Goal: Find specific page/section: Find specific page/section

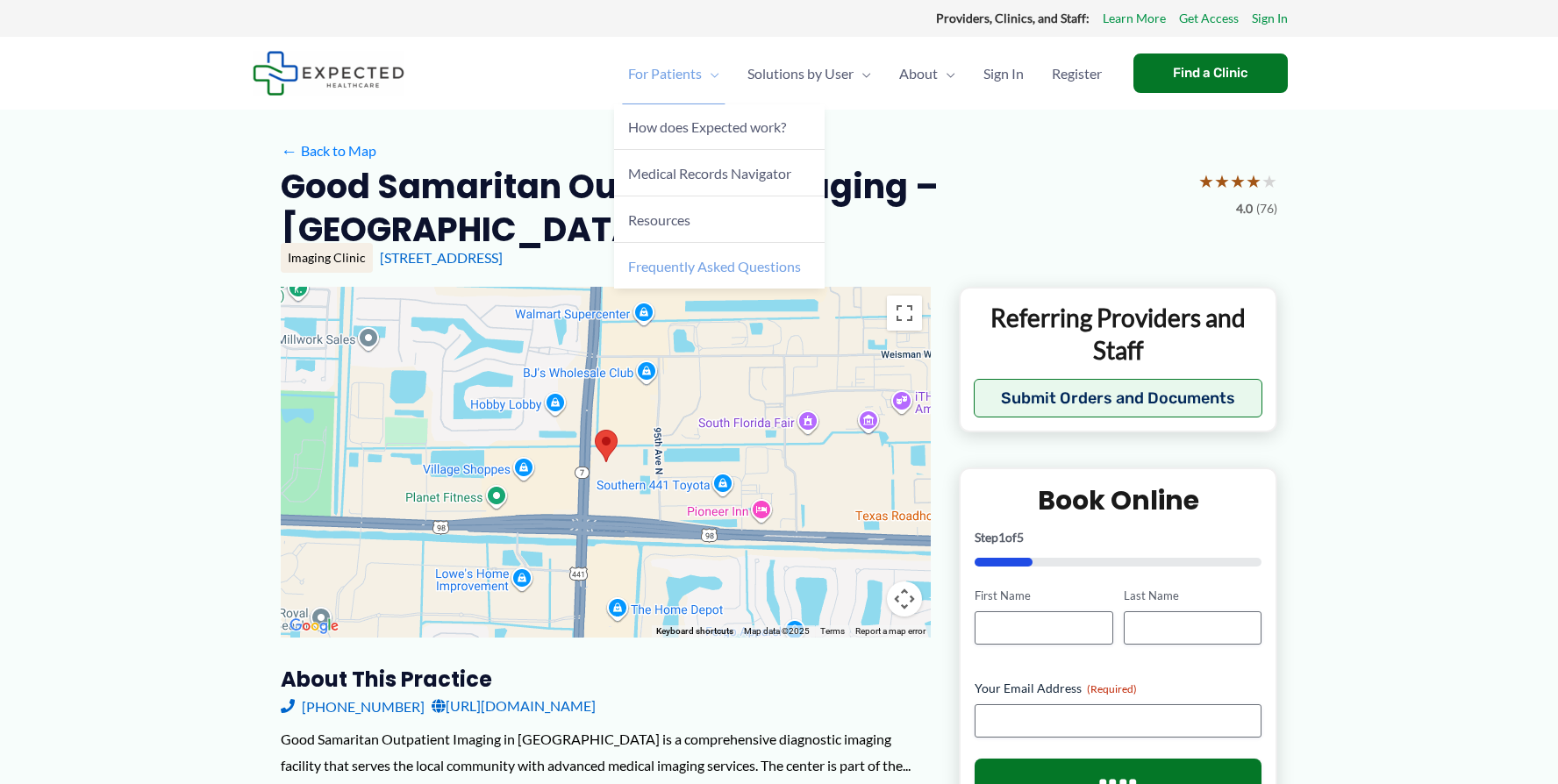
click at [614, 289] on link "Frequently Asked Questions" at bounding box center [720, 265] width 211 height 45
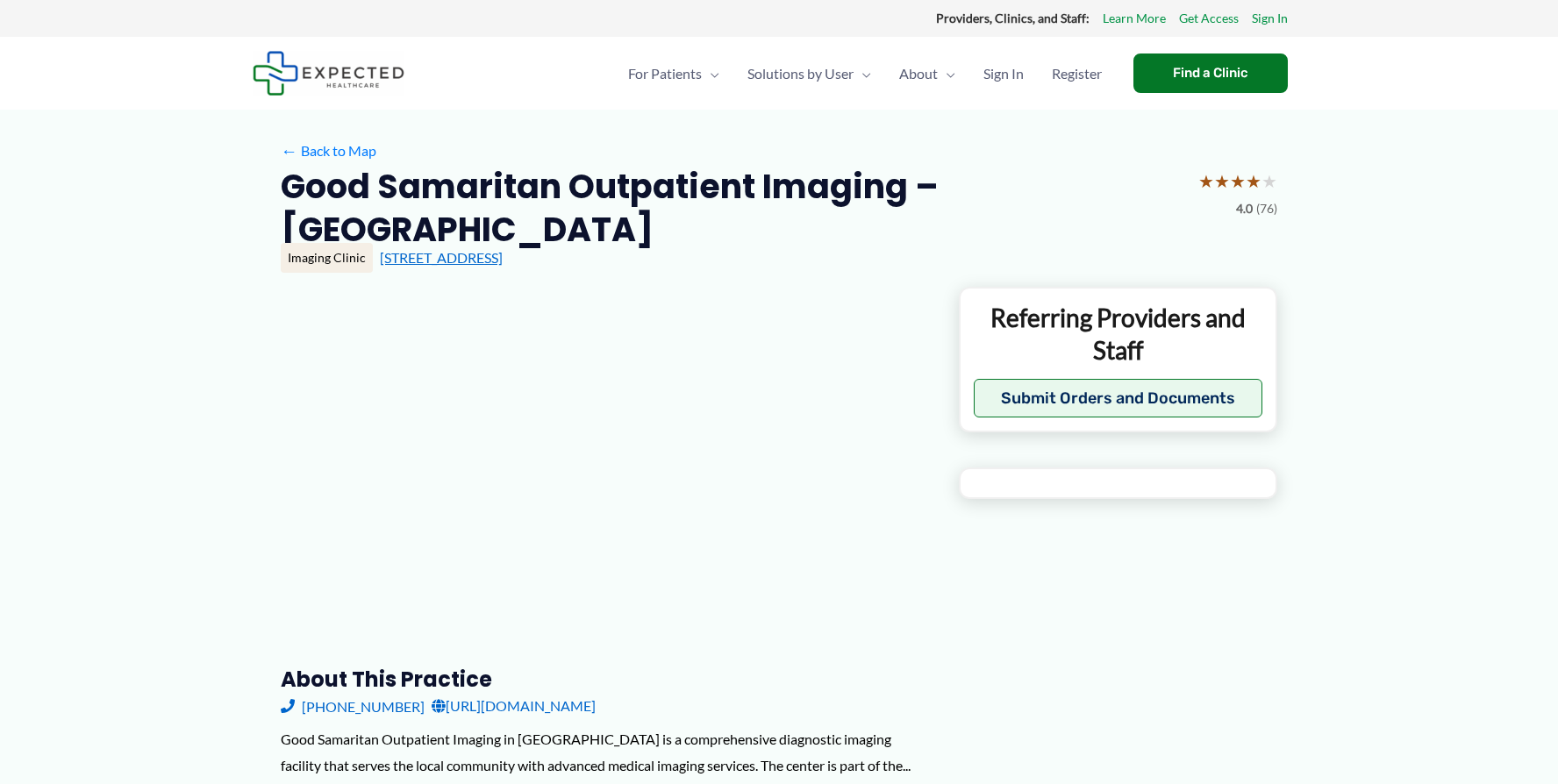
type input "**********"
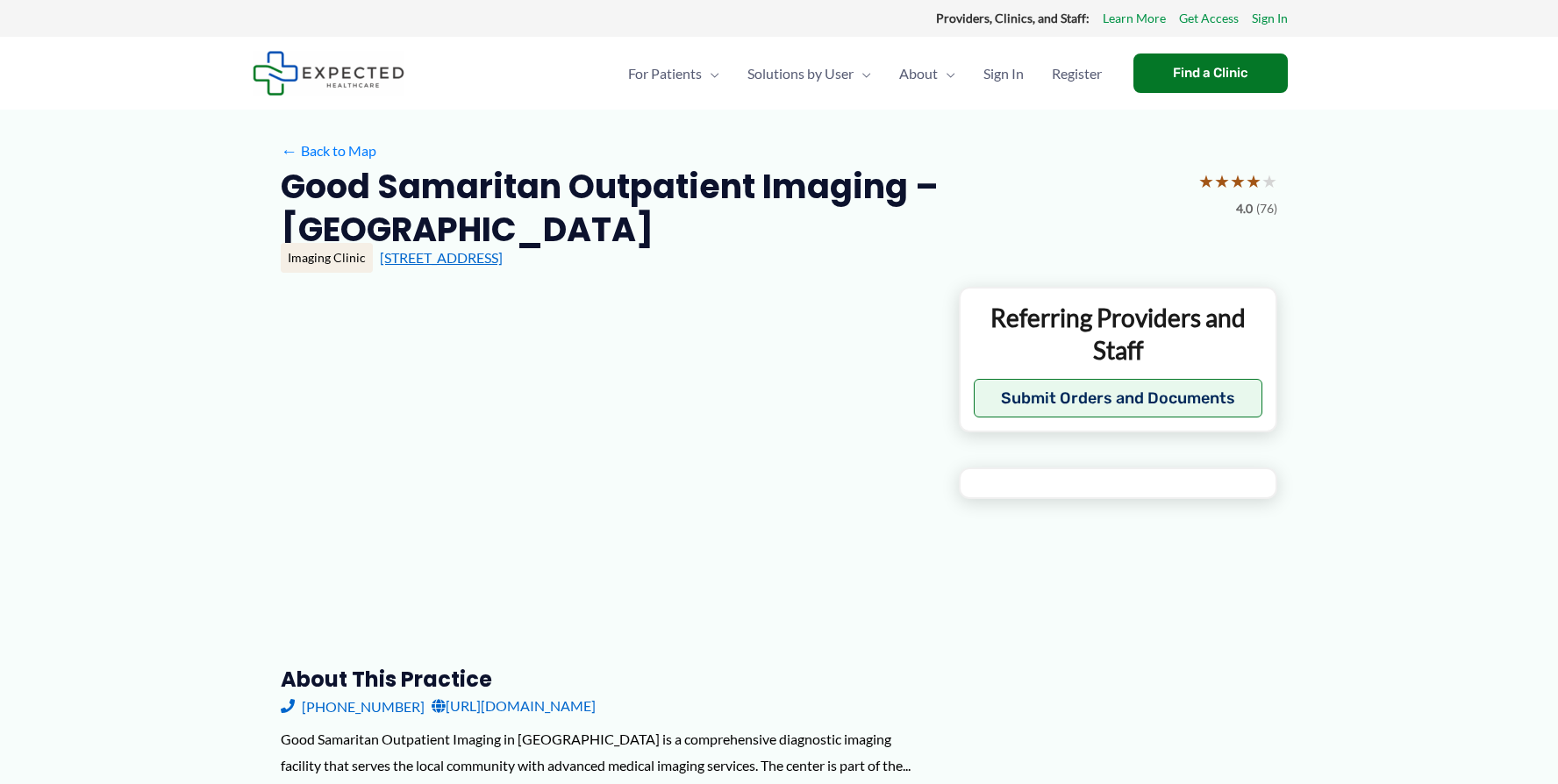
type input "**********"
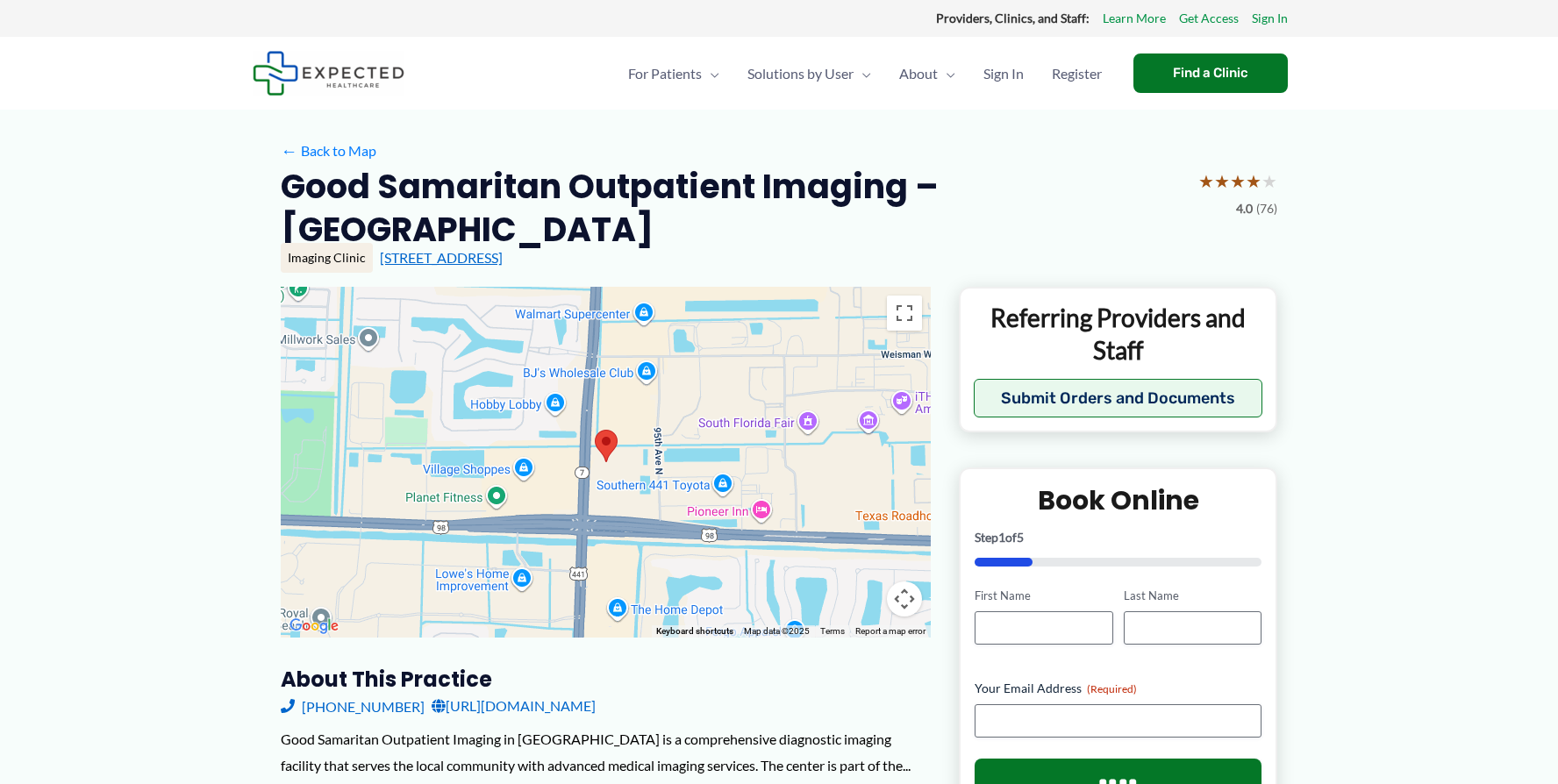
click at [502, 266] on link "440 N State Rd 7, Royal Palm Beach, FL" at bounding box center [441, 257] width 123 height 17
